Goal: Transaction & Acquisition: Purchase product/service

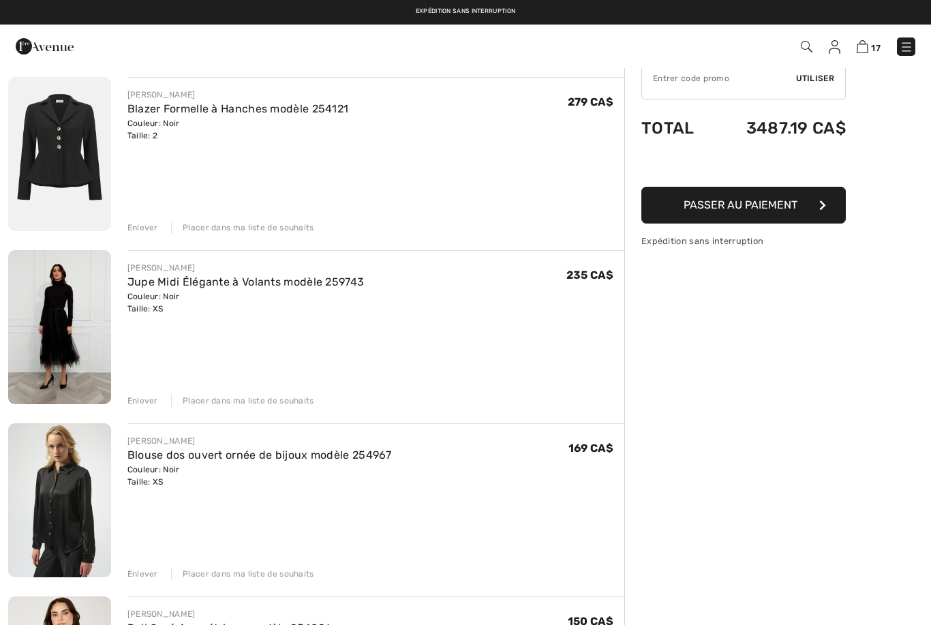
scroll to position [100, 0]
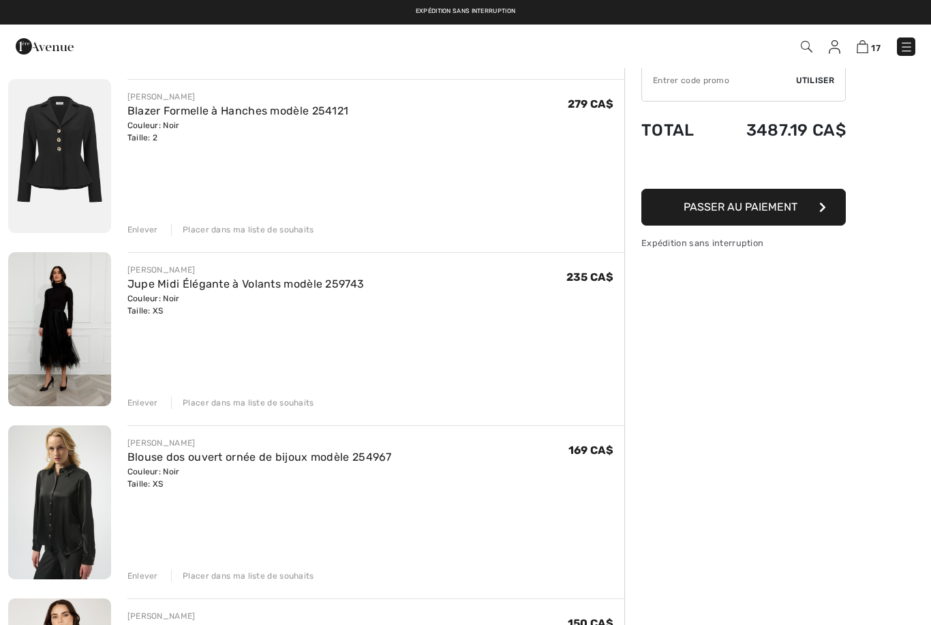
click at [150, 228] on div "Enlever" at bounding box center [142, 230] width 31 height 12
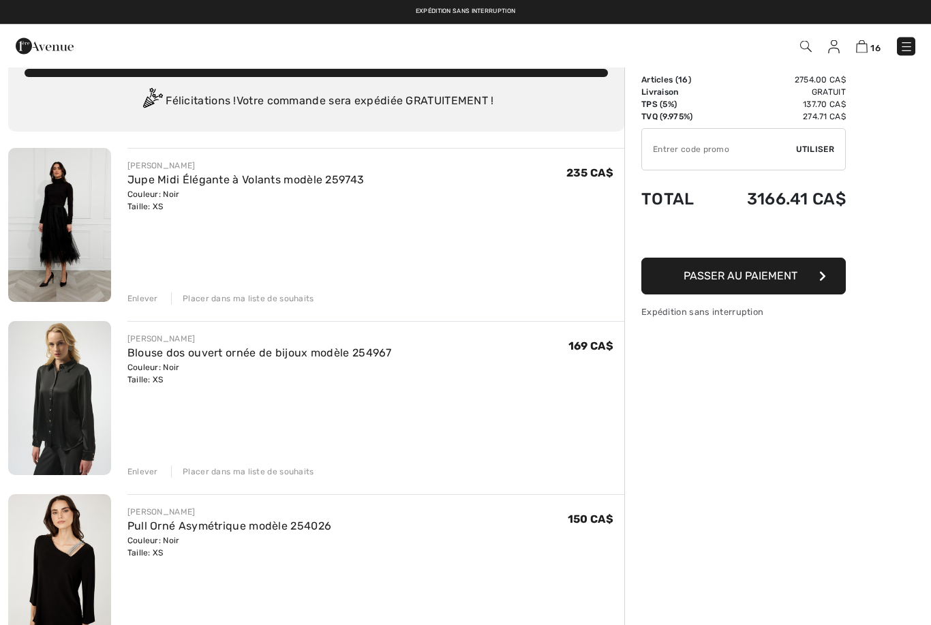
scroll to position [25, 0]
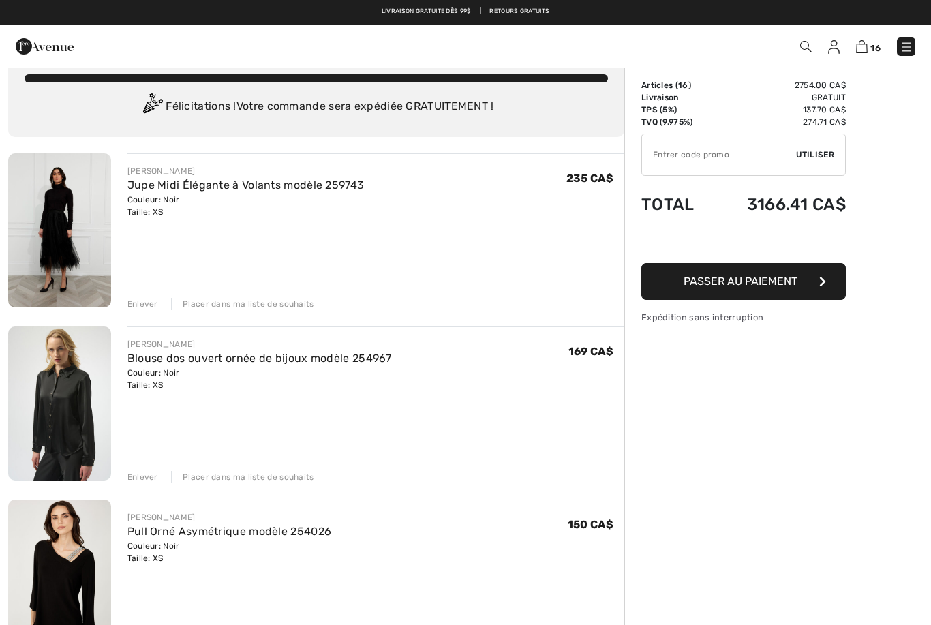
click at [70, 253] on img at bounding box center [59, 230] width 103 height 154
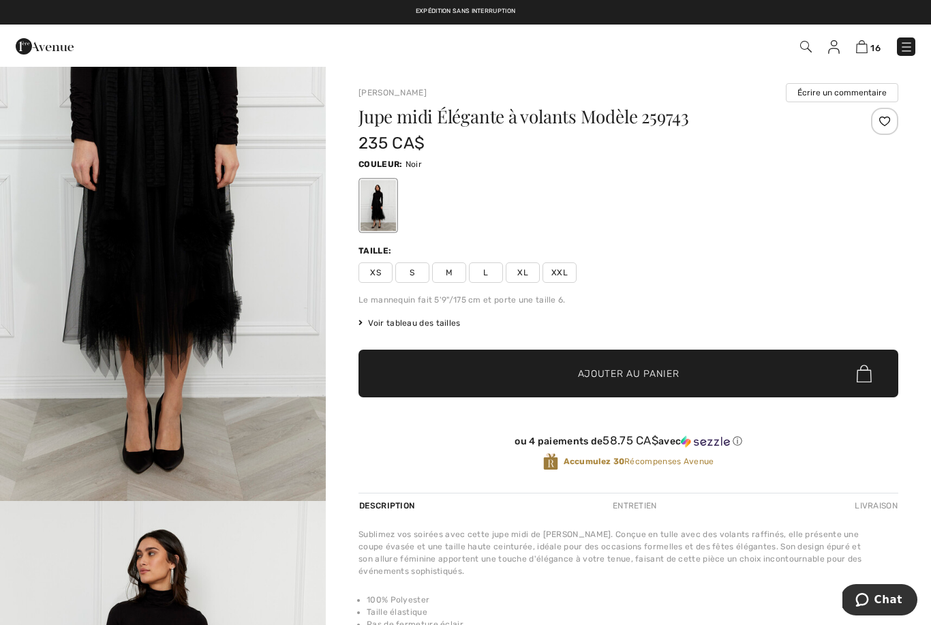
scroll to position [1524, 0]
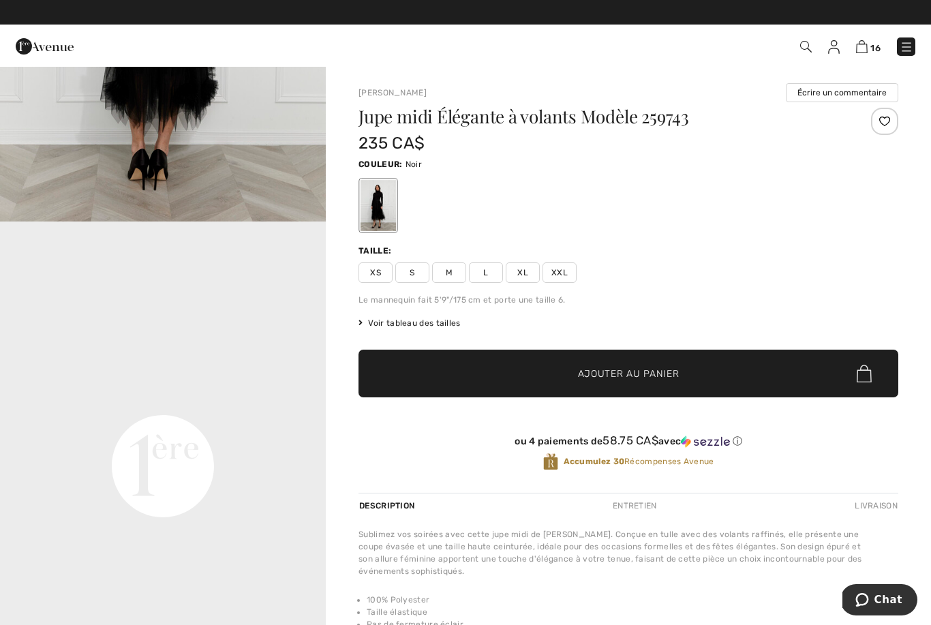
click at [864, 52] on img at bounding box center [862, 46] width 12 height 13
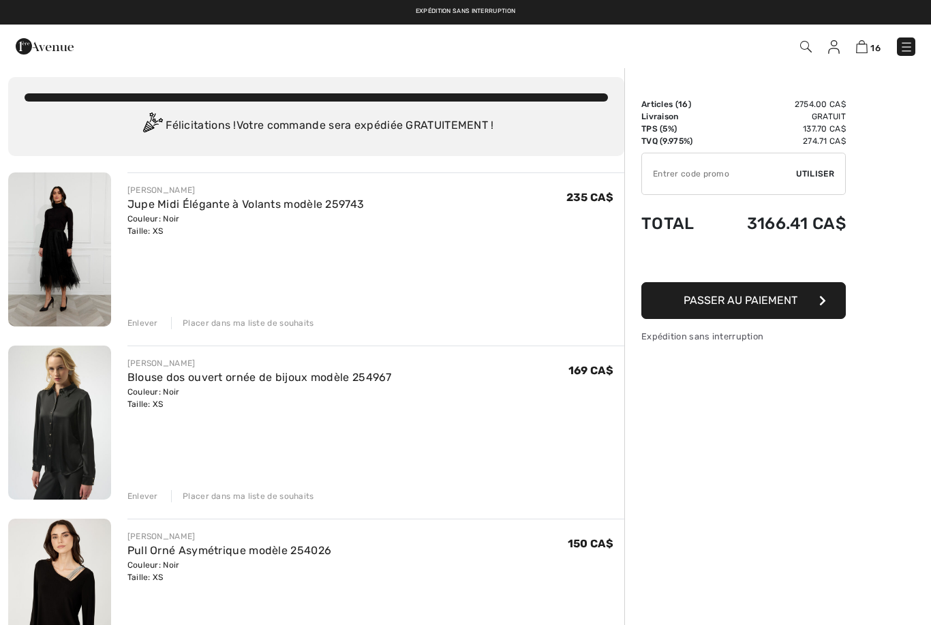
scroll to position [27, 0]
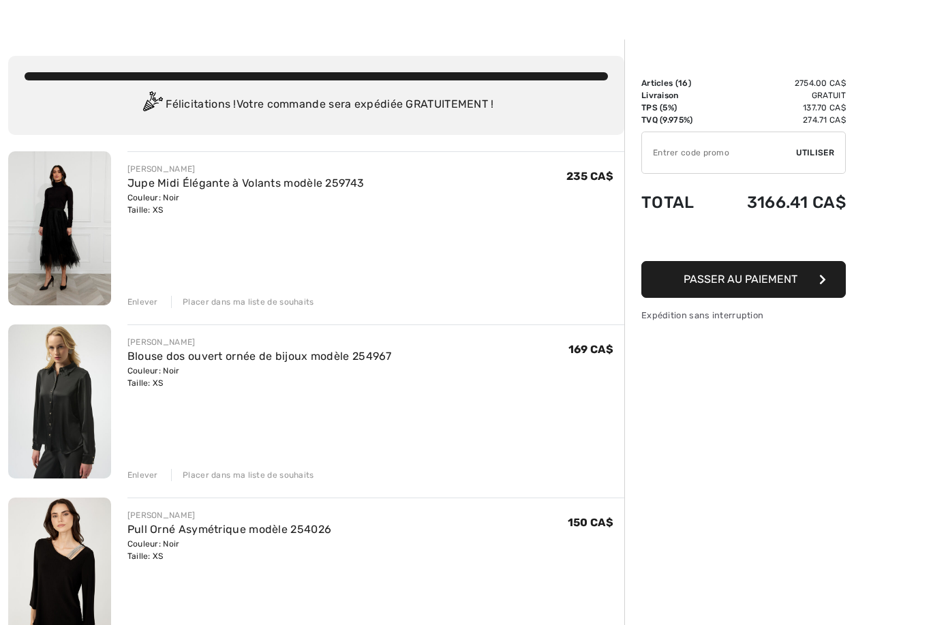
click at [138, 305] on div "Enlever" at bounding box center [142, 302] width 31 height 12
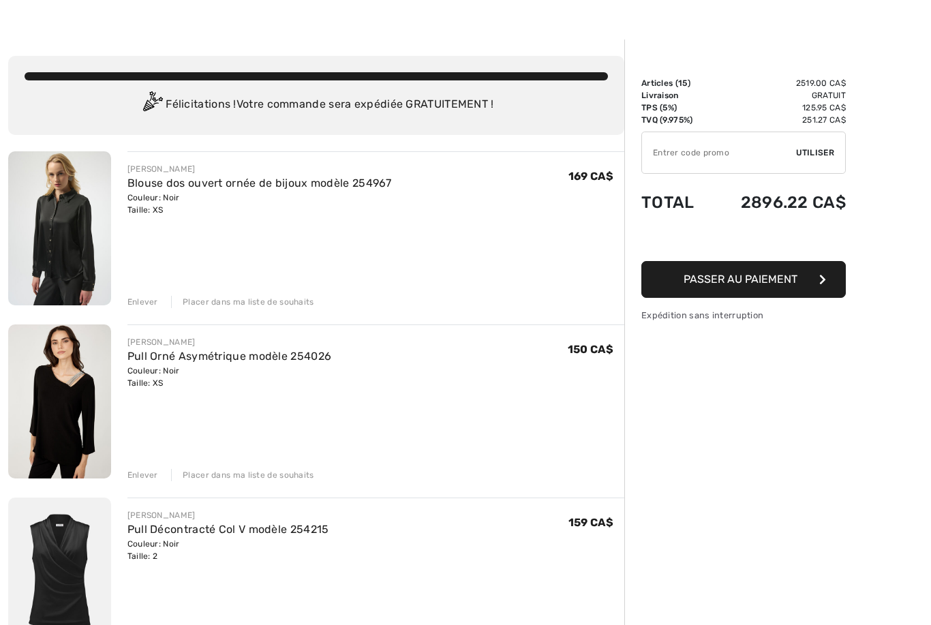
click at [143, 307] on div "Enlever" at bounding box center [142, 302] width 31 height 12
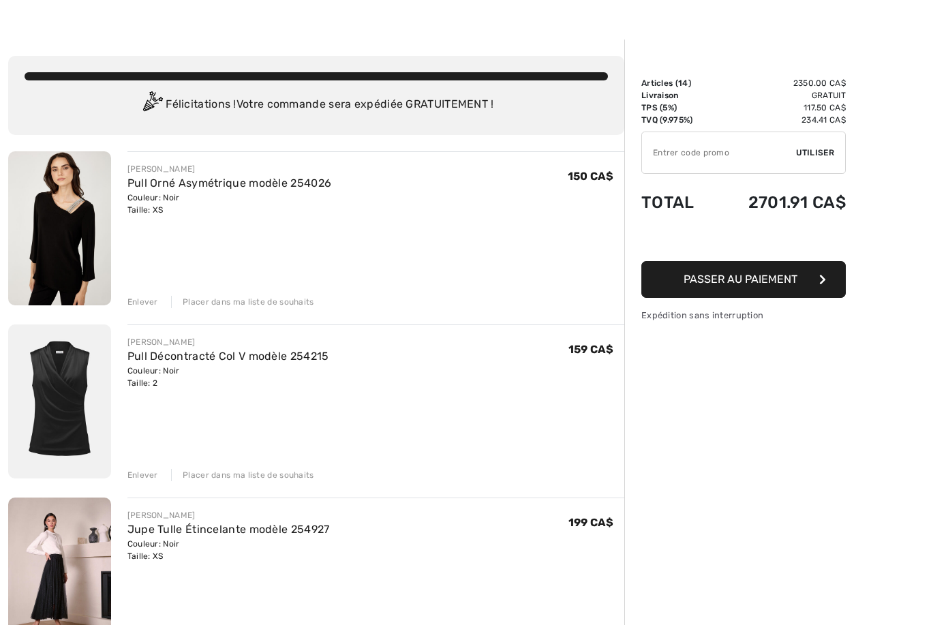
click at [63, 258] on img at bounding box center [59, 228] width 103 height 154
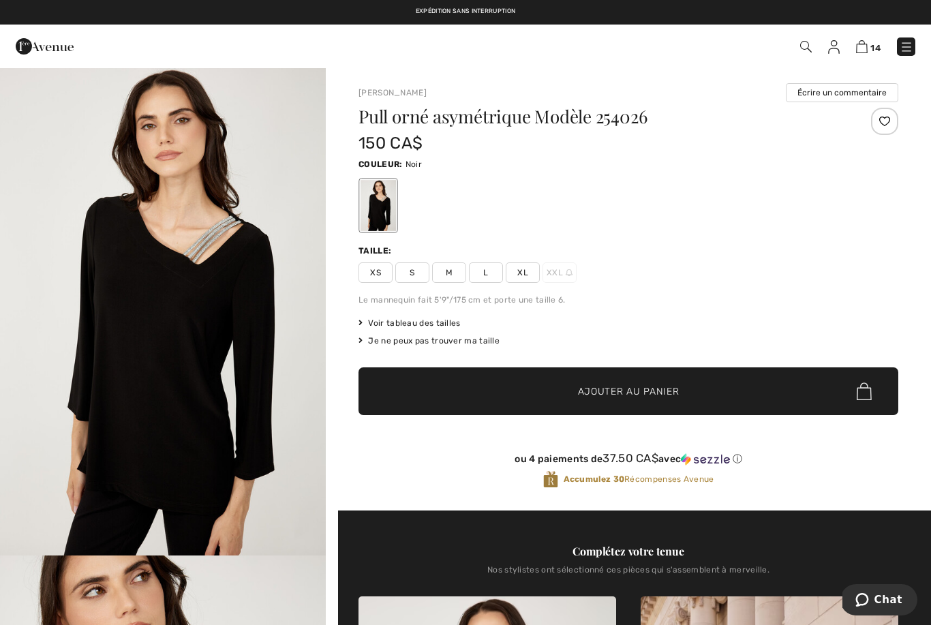
click at [866, 52] on img at bounding box center [862, 46] width 12 height 13
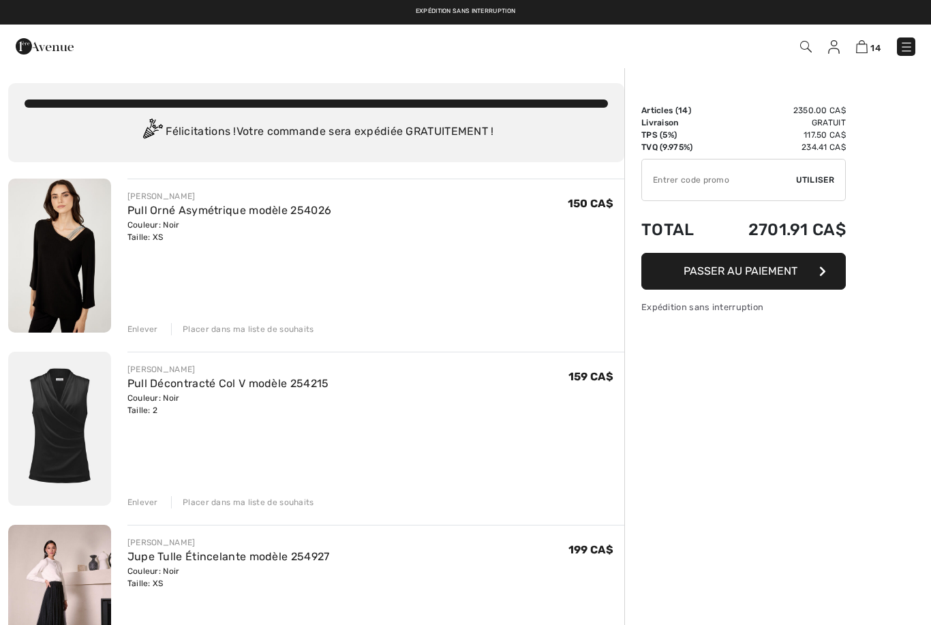
checkbox input "true"
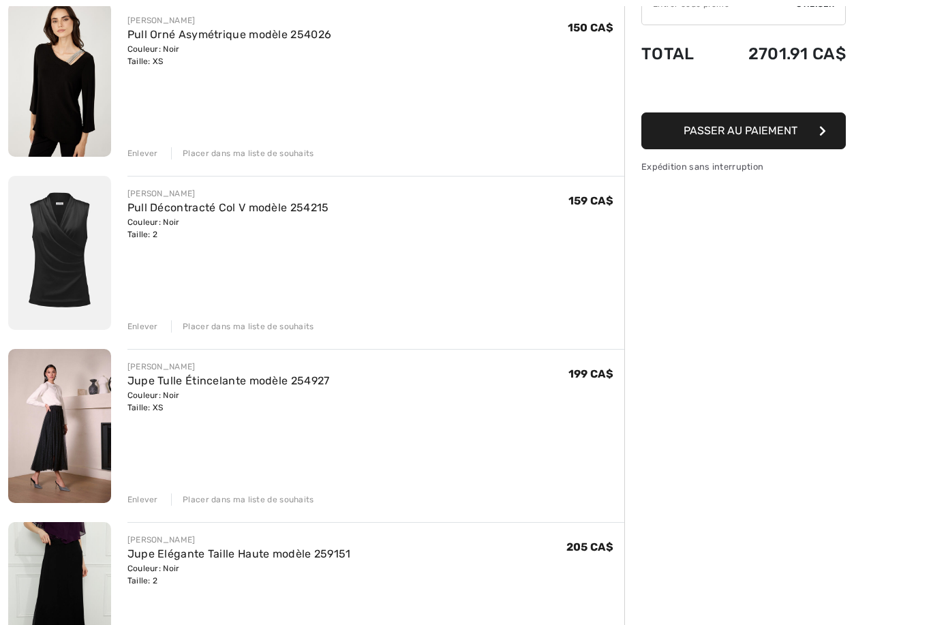
scroll to position [176, 0]
click at [67, 254] on img at bounding box center [59, 253] width 103 height 154
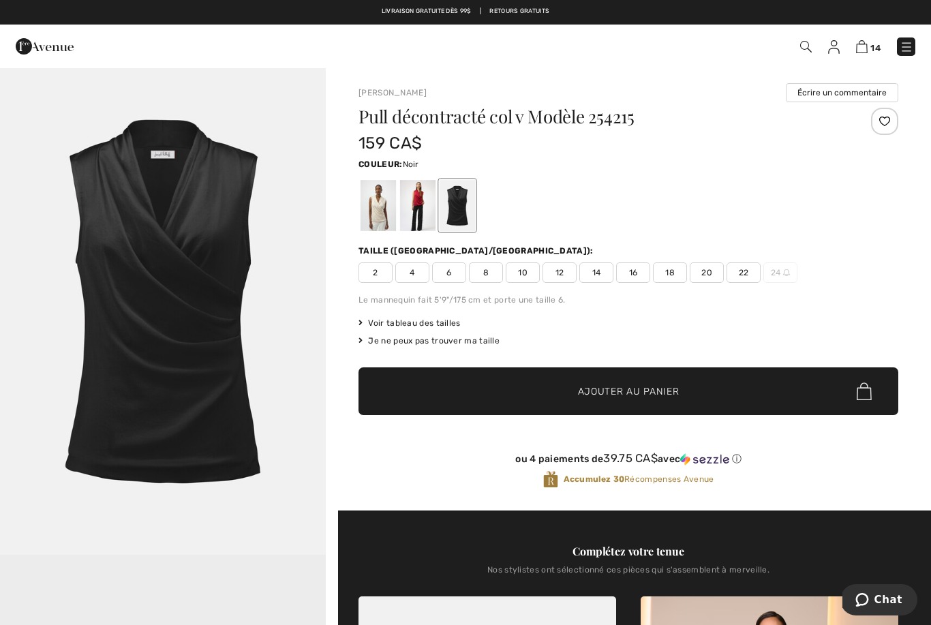
click at [866, 51] on img at bounding box center [862, 46] width 12 height 13
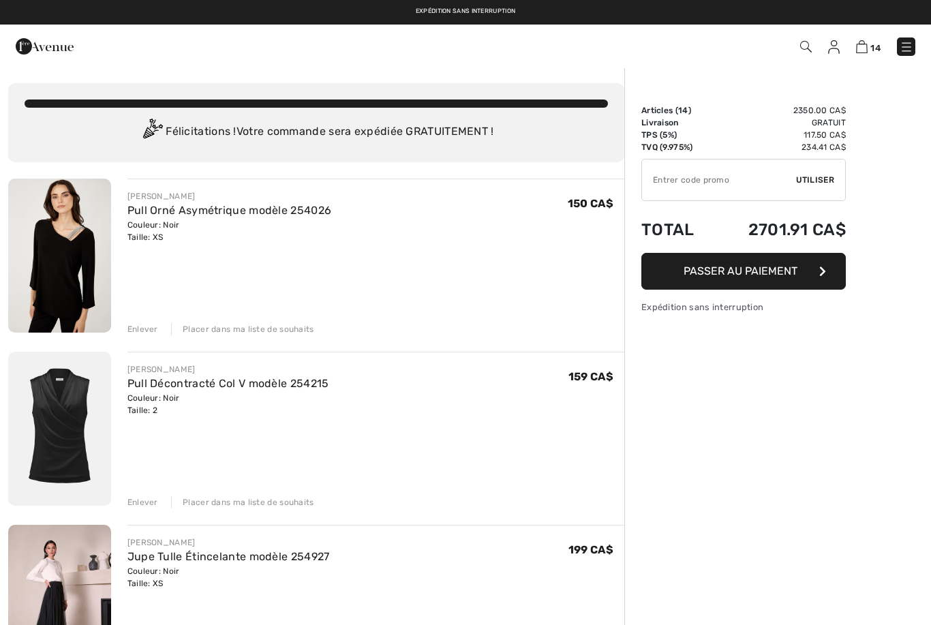
checkbox input "true"
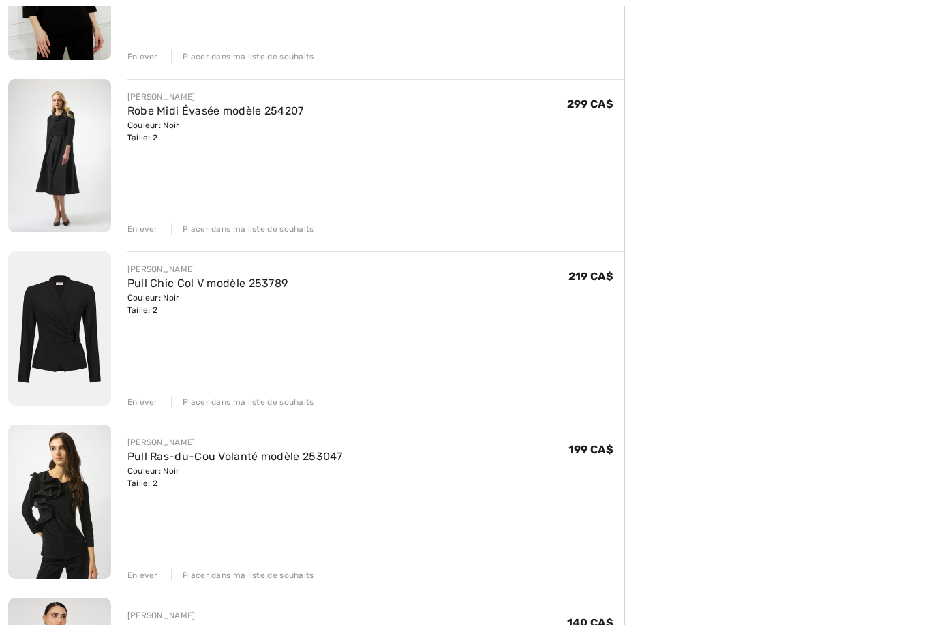
scroll to position [965, 0]
click at [146, 577] on div "Enlever" at bounding box center [142, 575] width 31 height 12
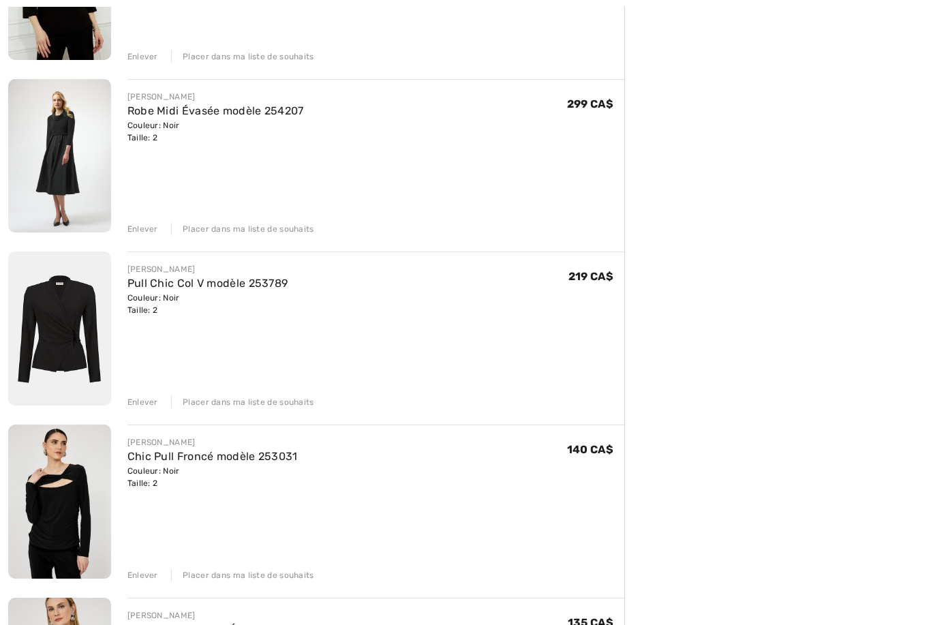
click at [63, 142] on img at bounding box center [59, 156] width 103 height 154
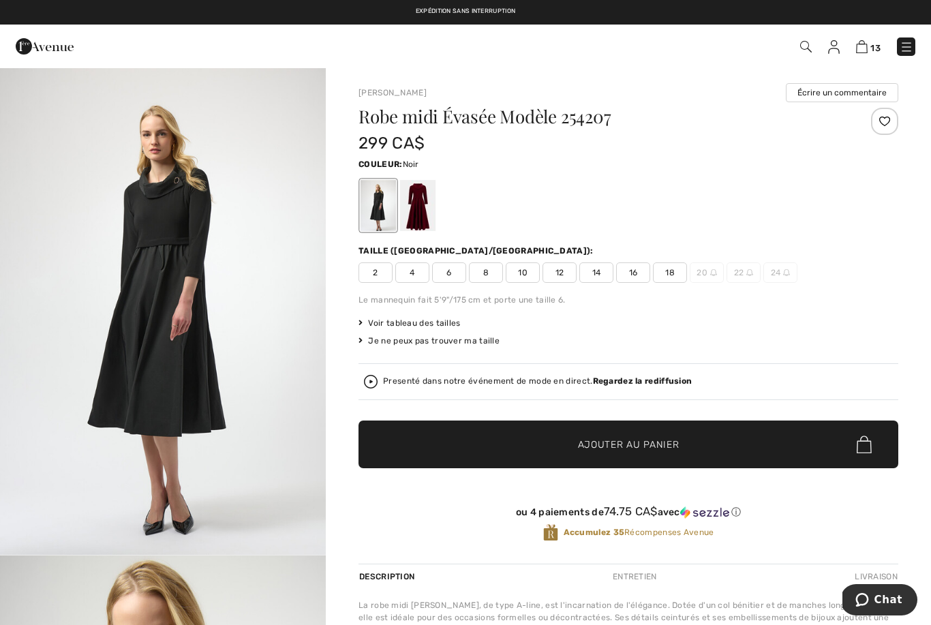
click at [866, 44] on img at bounding box center [862, 46] width 12 height 13
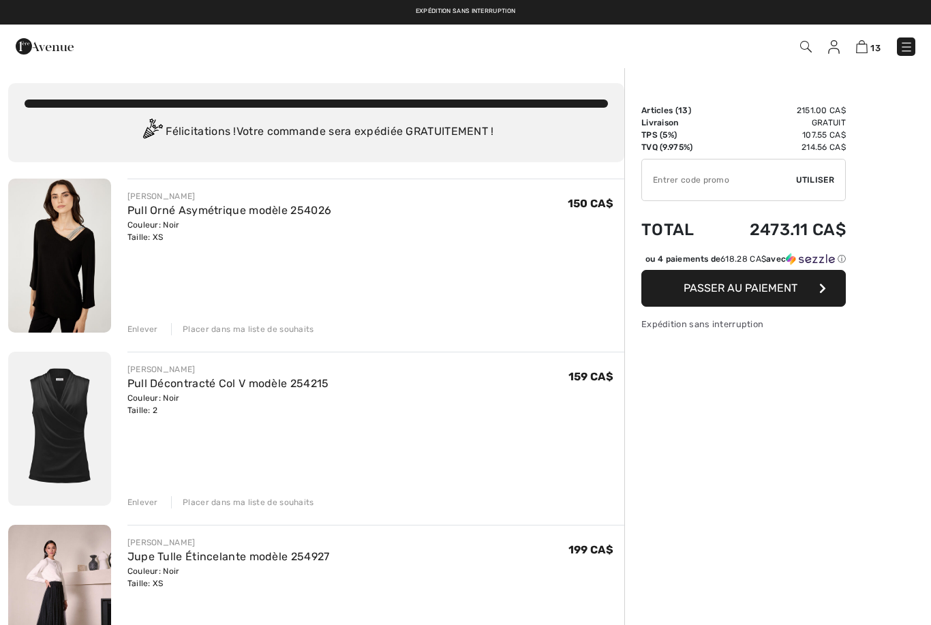
checkbox input "true"
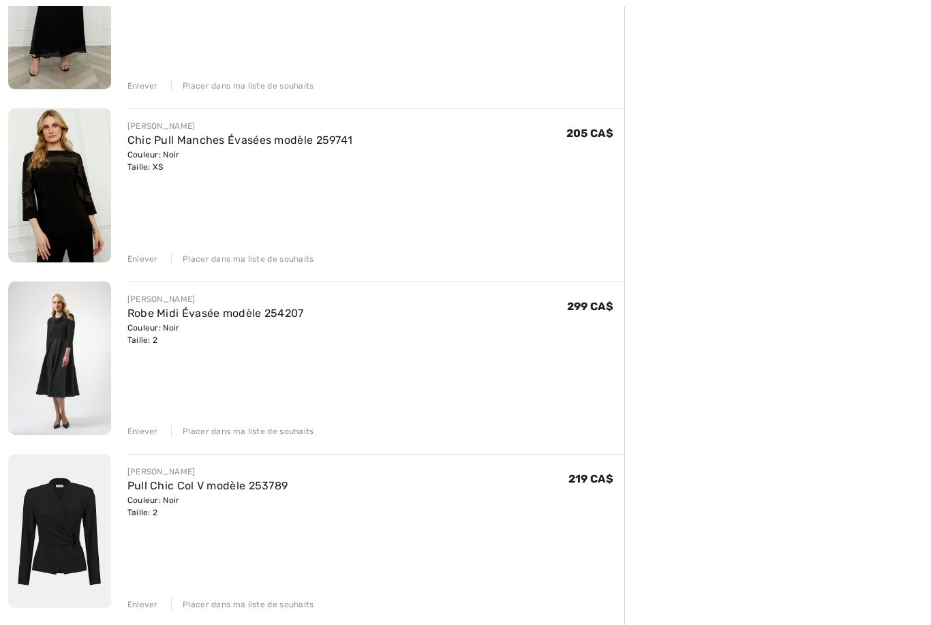
scroll to position [763, 0]
click at [142, 436] on div "Enlever" at bounding box center [142, 431] width 31 height 12
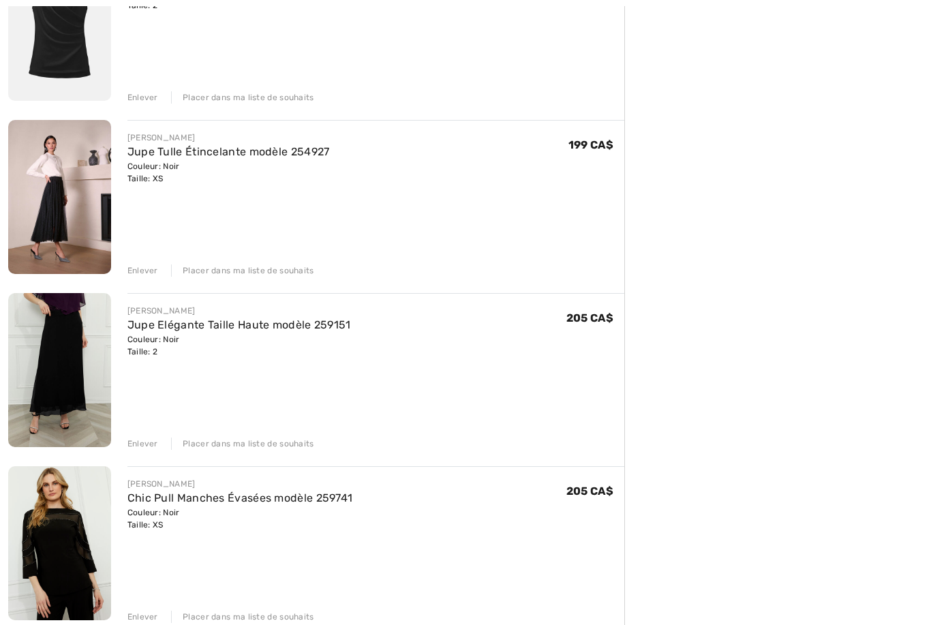
scroll to position [408, 0]
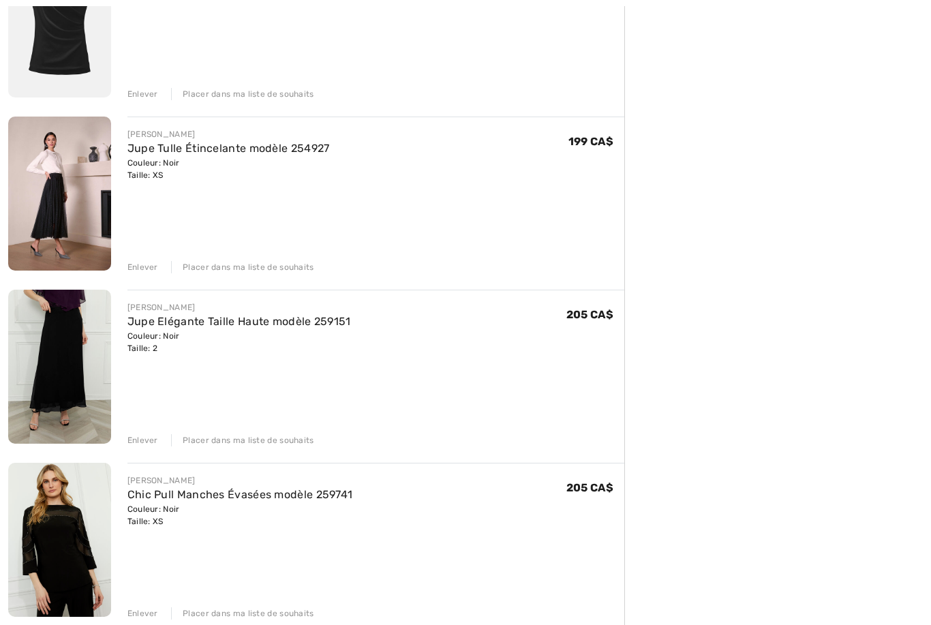
click at [78, 211] on img at bounding box center [59, 194] width 103 height 154
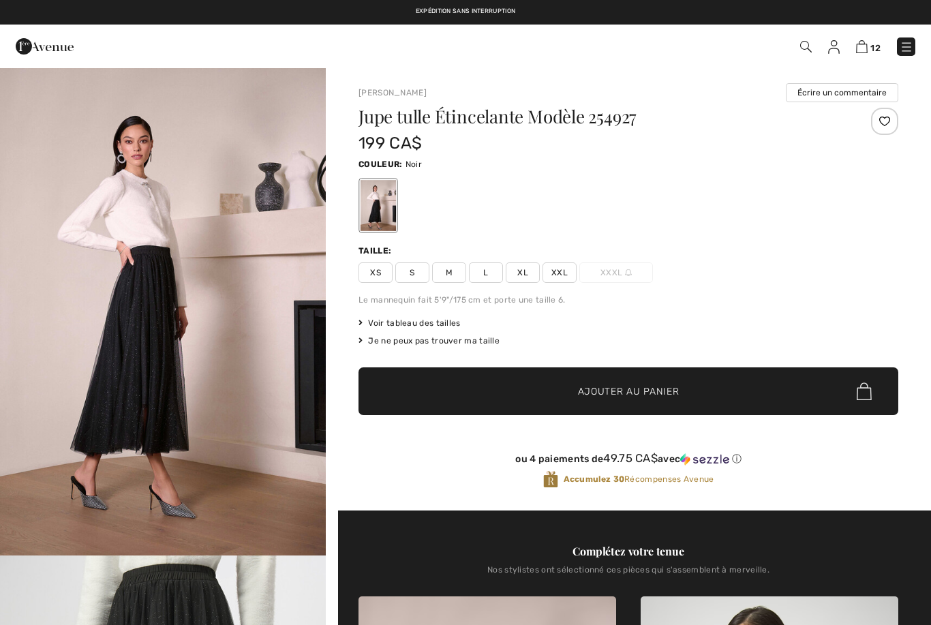
checkbox input "true"
click at [433, 322] on span "Voir tableau des tailles" at bounding box center [410, 323] width 102 height 12
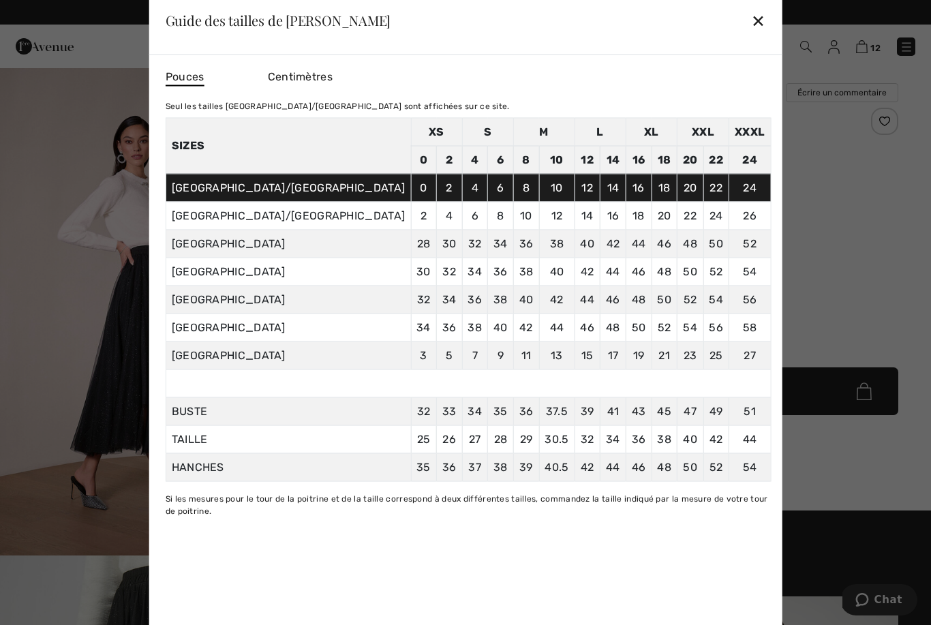
click at [751, 33] on div "✕" at bounding box center [758, 20] width 14 height 29
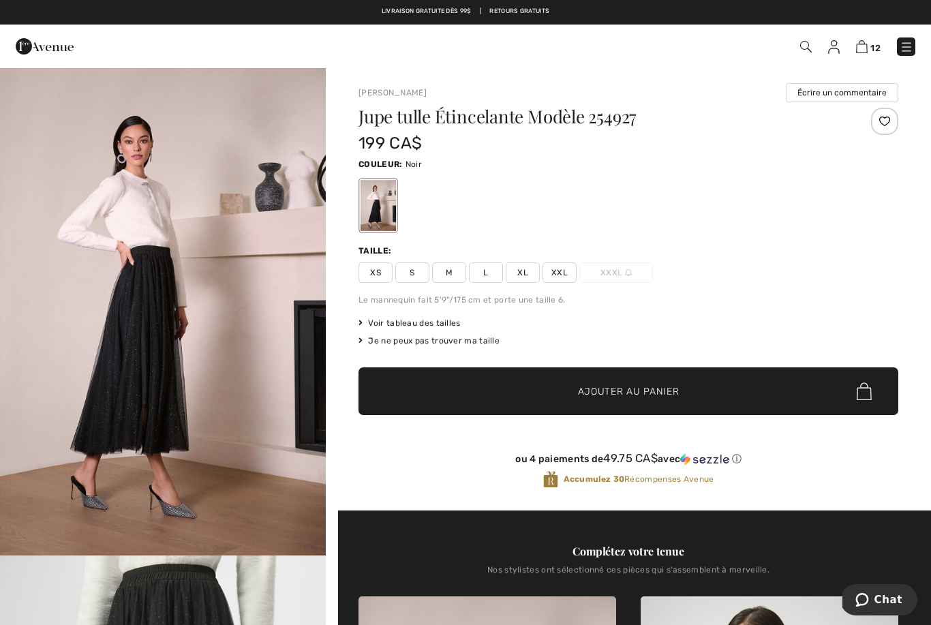
click at [425, 324] on span "Voir tableau des tailles" at bounding box center [410, 323] width 102 height 12
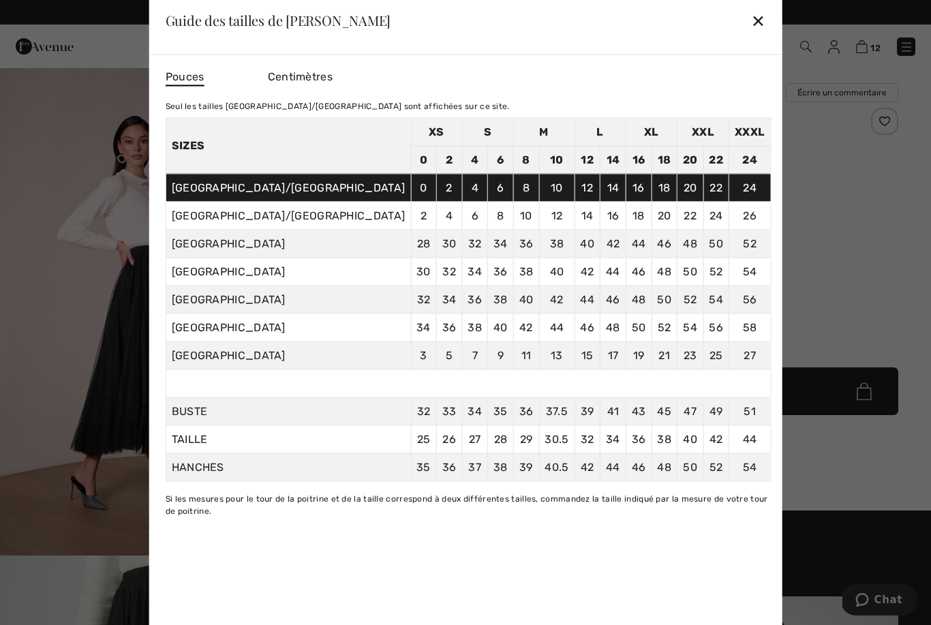
click at [751, 13] on div "✕" at bounding box center [758, 20] width 14 height 29
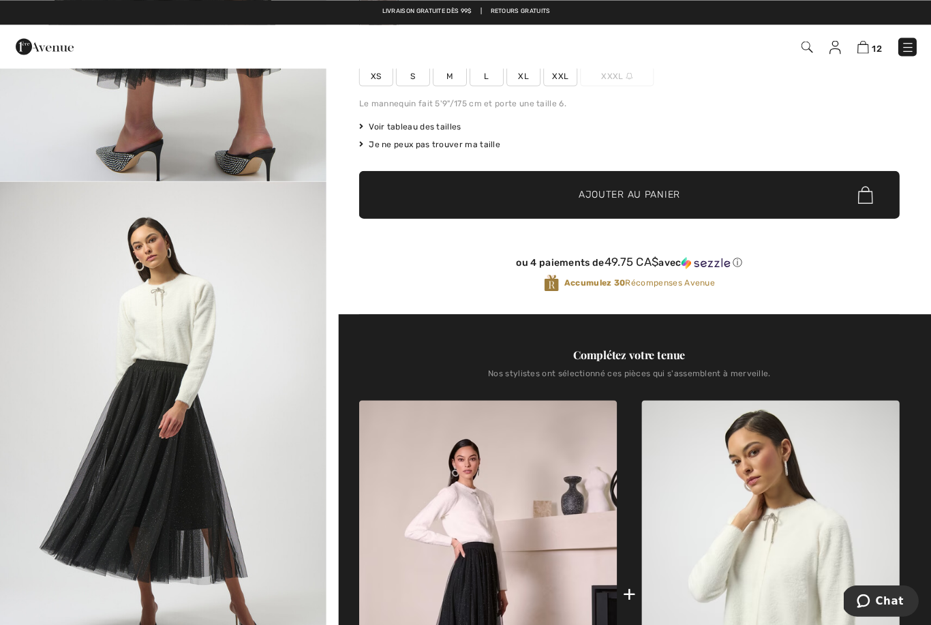
scroll to position [185, 0]
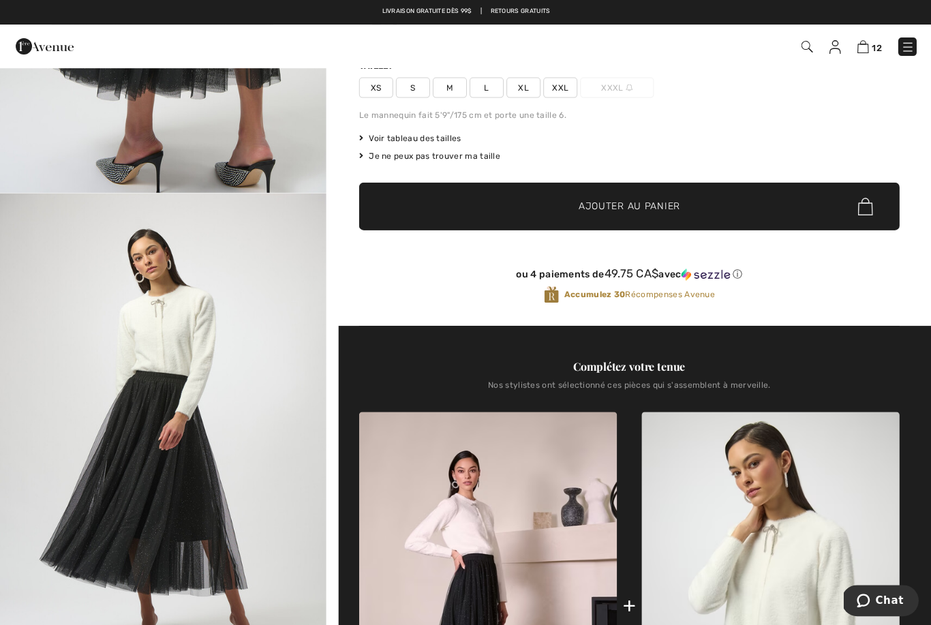
click at [204, 478] on img "4 / 5" at bounding box center [163, 437] width 326 height 488
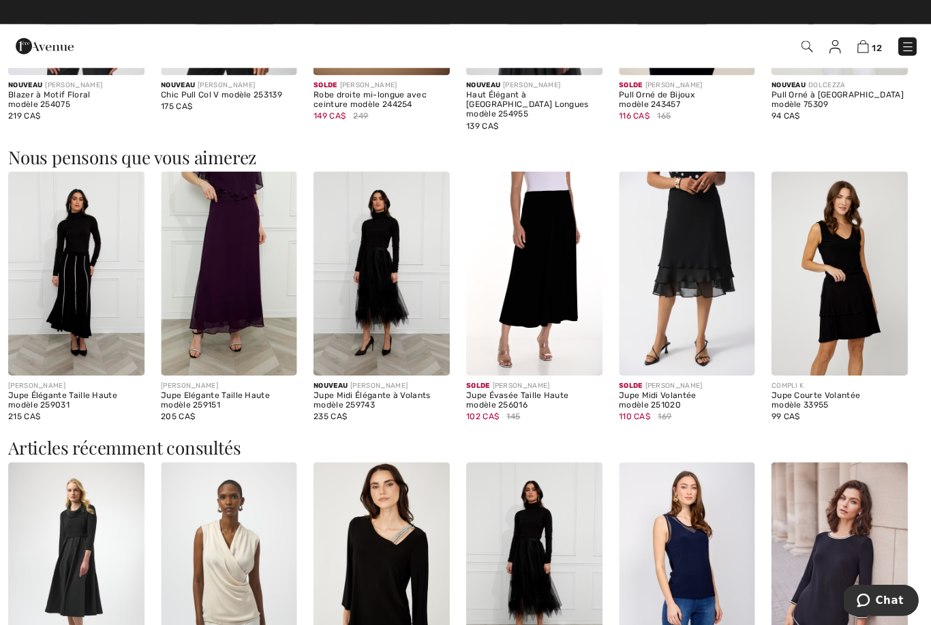
scroll to position [1507, 0]
click at [411, 300] on img at bounding box center [381, 274] width 136 height 204
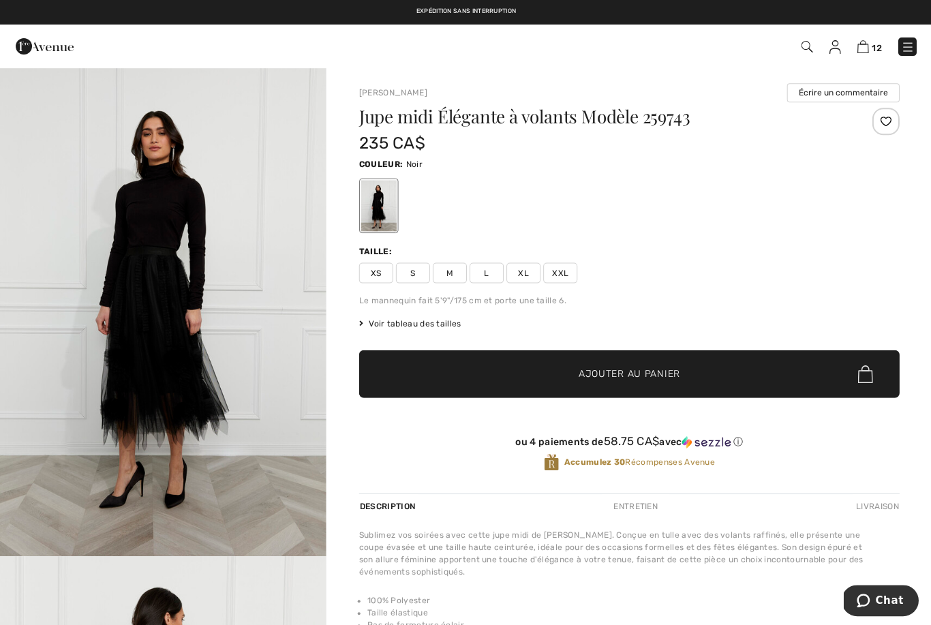
click at [386, 280] on span "XS" at bounding box center [376, 272] width 34 height 20
click at [588, 379] on span "Ajouter au panier" at bounding box center [629, 374] width 102 height 14
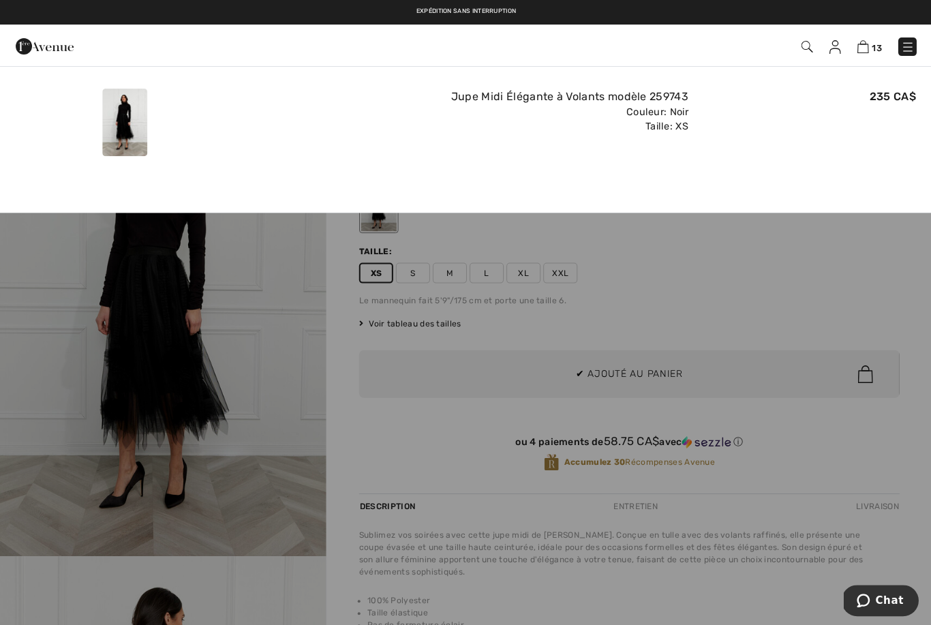
click at [866, 46] on img at bounding box center [862, 46] width 12 height 13
click at [866, 48] on img at bounding box center [862, 46] width 12 height 13
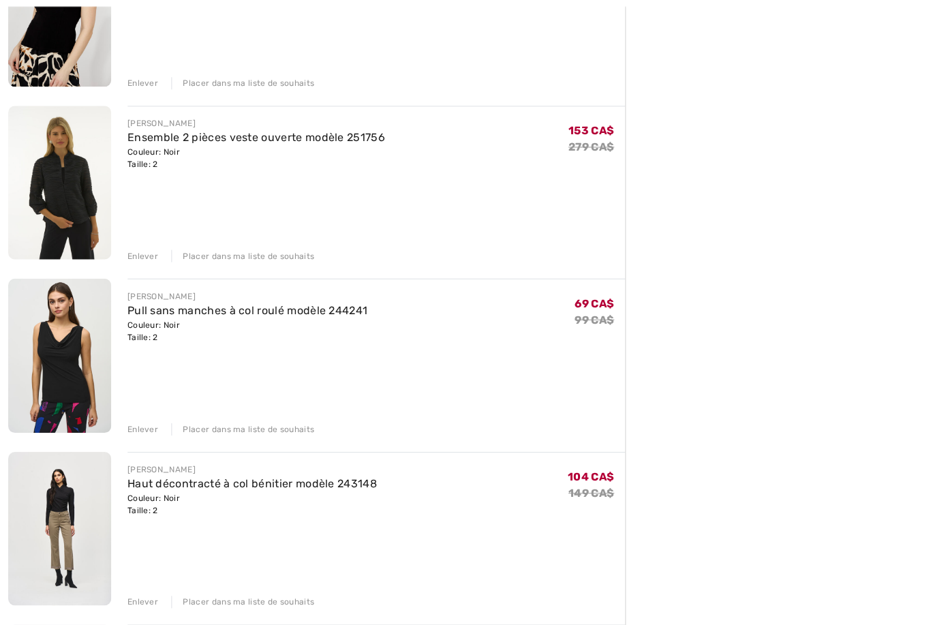
scroll to position [1473, 0]
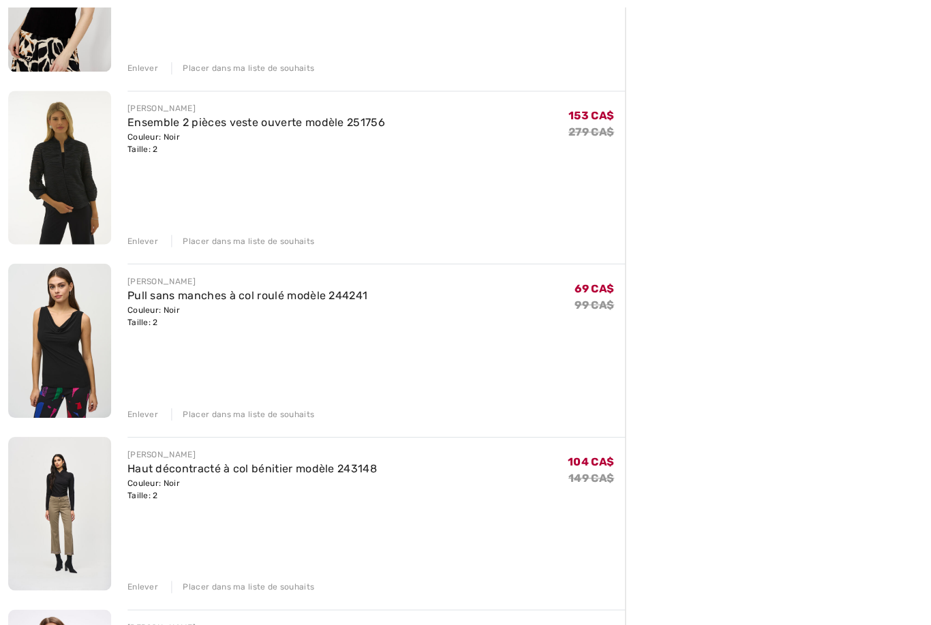
click at [142, 417] on div "Enlever" at bounding box center [142, 414] width 31 height 12
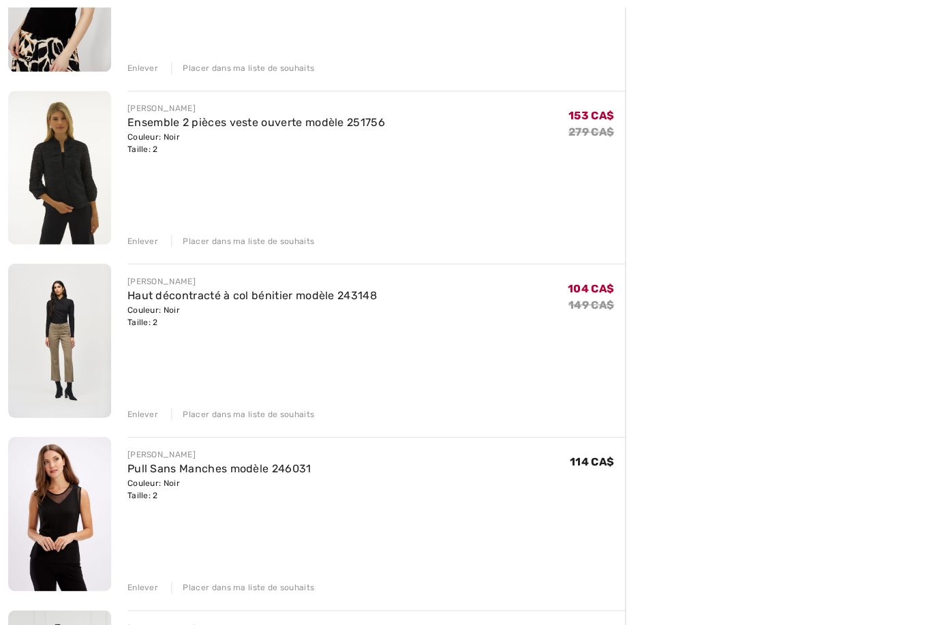
click at [138, 408] on div "Enlever" at bounding box center [142, 414] width 31 height 12
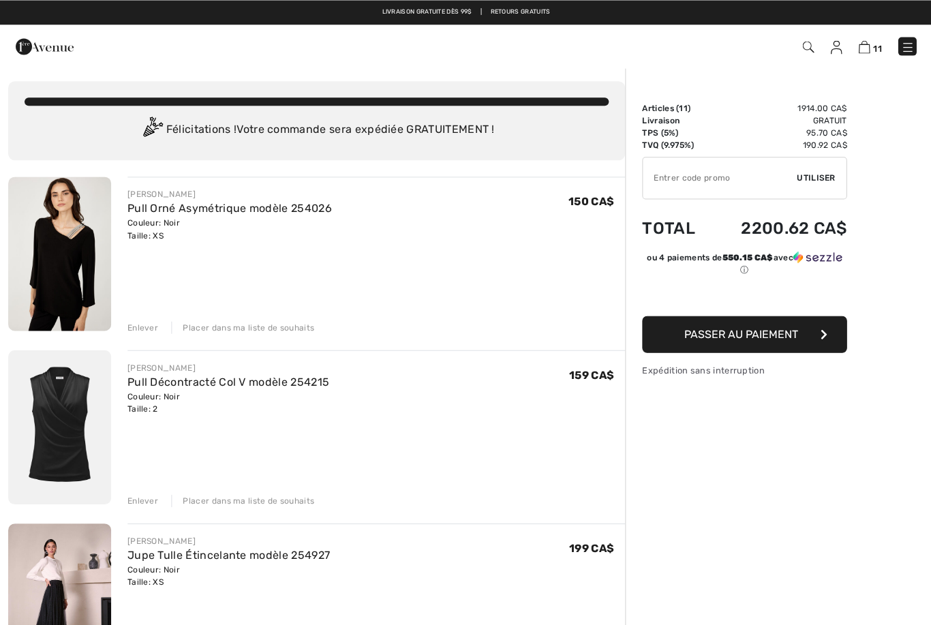
scroll to position [0, 0]
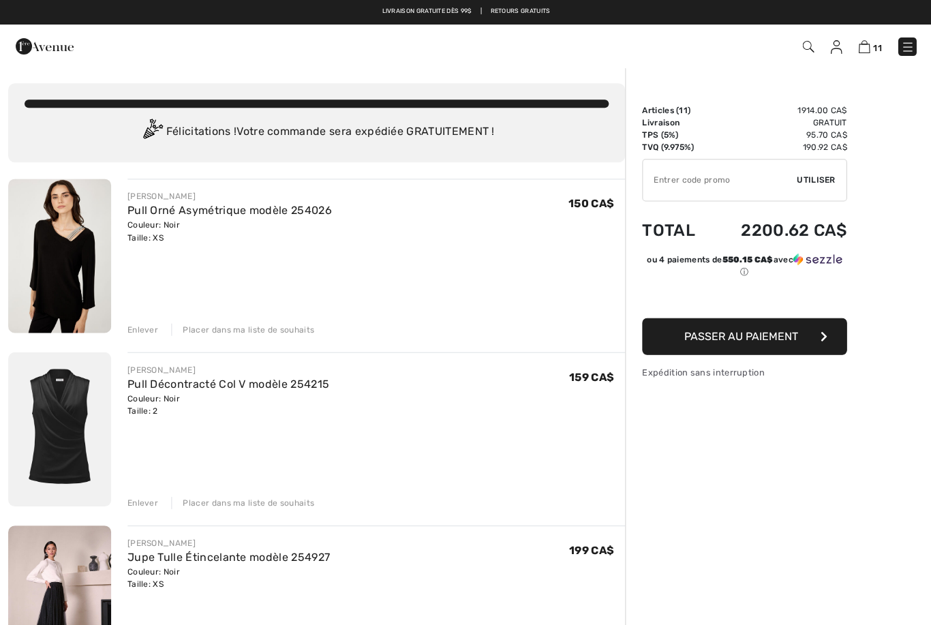
click at [808, 339] on button "Passer au paiement" at bounding box center [743, 336] width 205 height 37
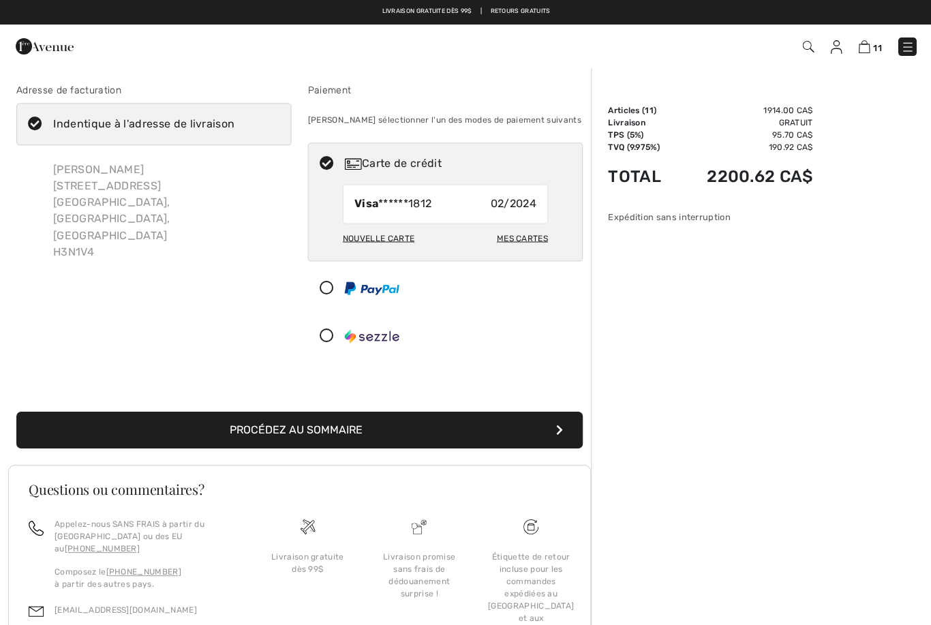
click at [522, 243] on div "Mes cartes" at bounding box center [521, 237] width 51 height 23
radio input "true"
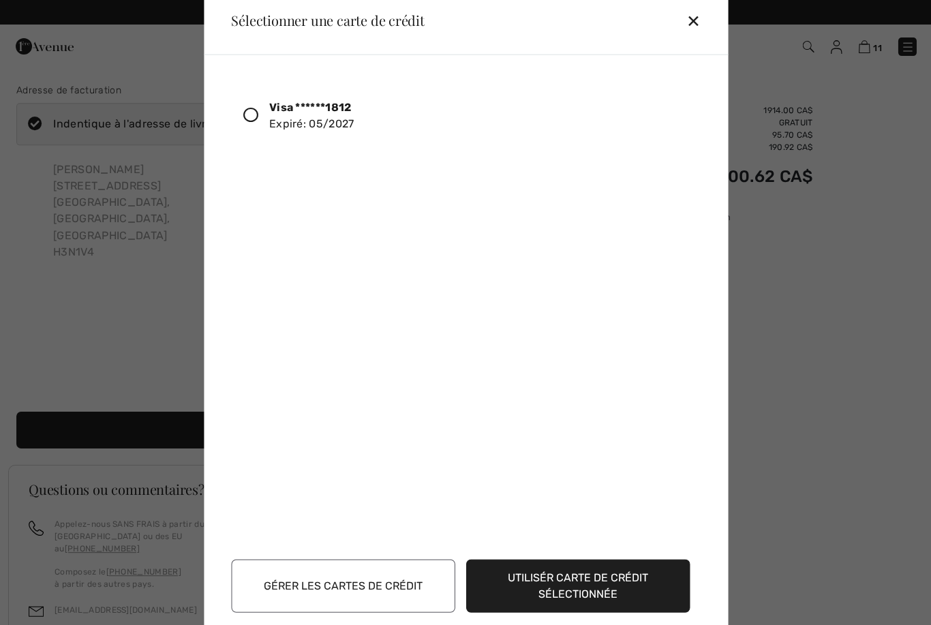
click at [250, 113] on icon at bounding box center [250, 114] width 15 height 15
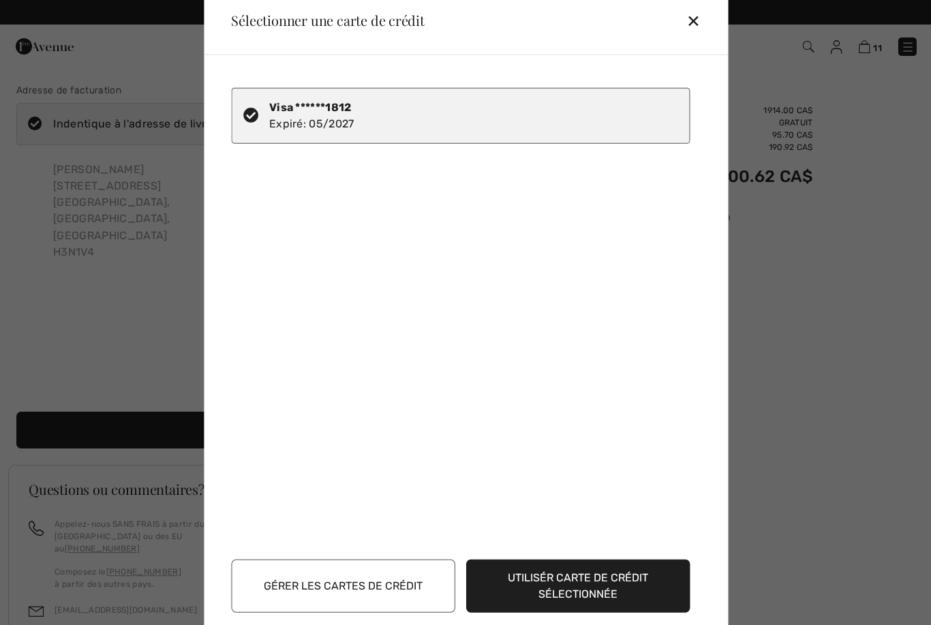
click at [606, 577] on button "Utilisér carte de crédit sélectionnée" at bounding box center [578, 584] width 224 height 53
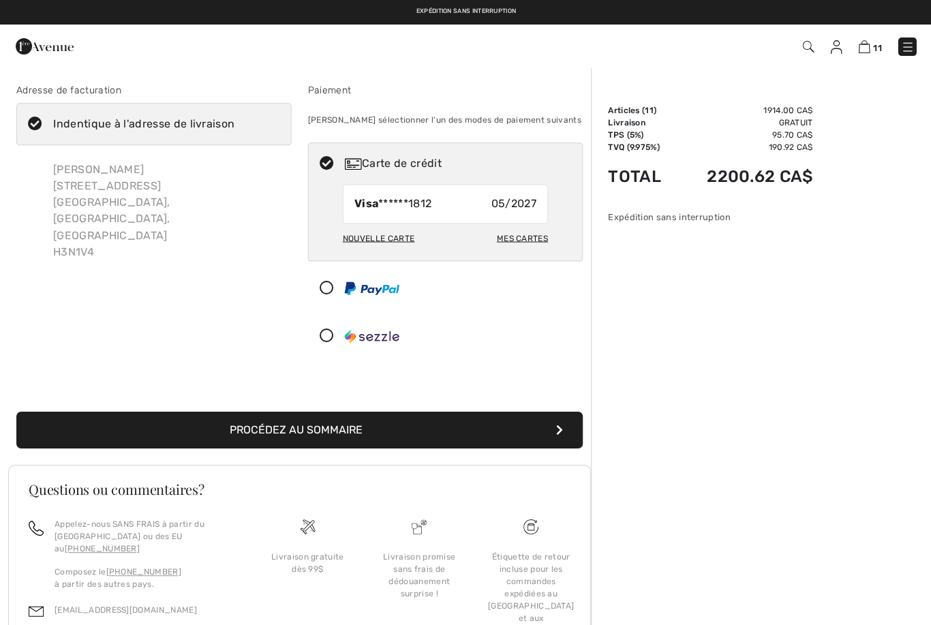
click at [531, 430] on button "Procédez au sommaire" at bounding box center [299, 429] width 566 height 37
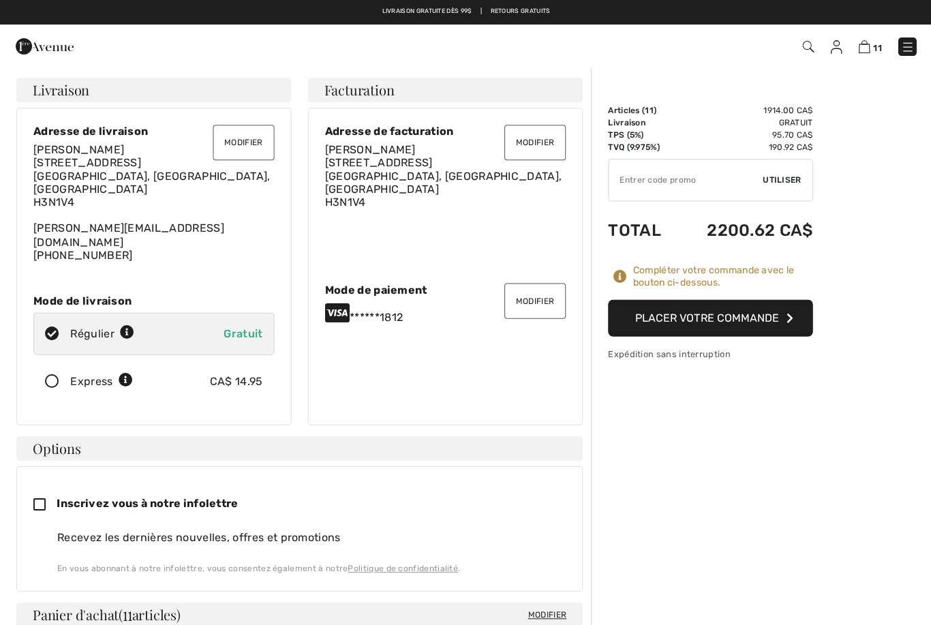
click at [730, 325] on button "Placer votre commande" at bounding box center [709, 317] width 205 height 37
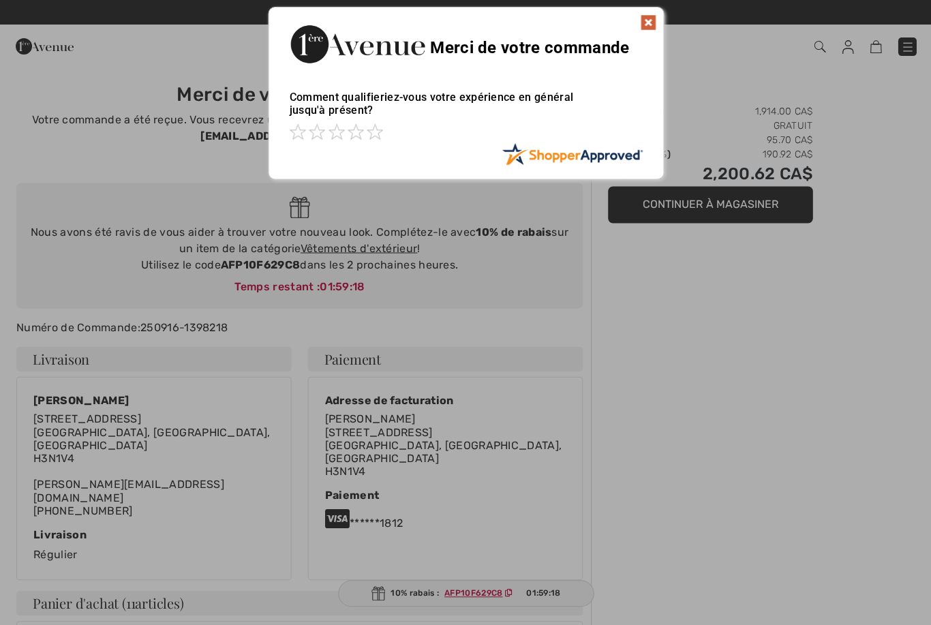
click at [648, 23] on img at bounding box center [647, 22] width 16 height 16
